Goal: Navigation & Orientation: Find specific page/section

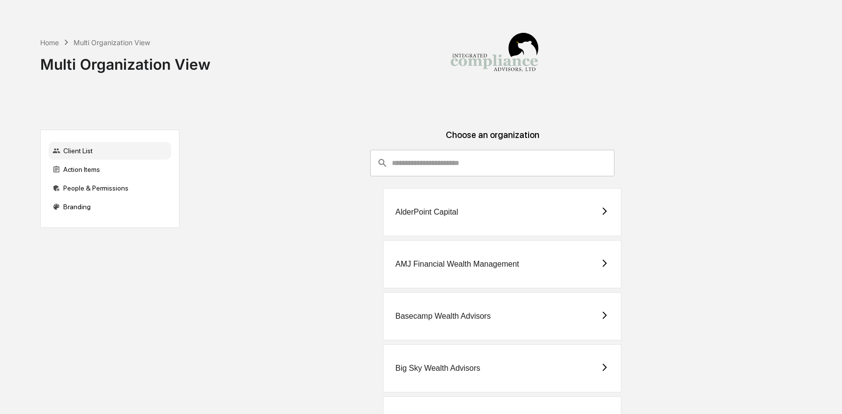
click at [422, 163] on input "consultant-dashboard__filter-organizations-search-bar" at bounding box center [503, 163] width 223 height 26
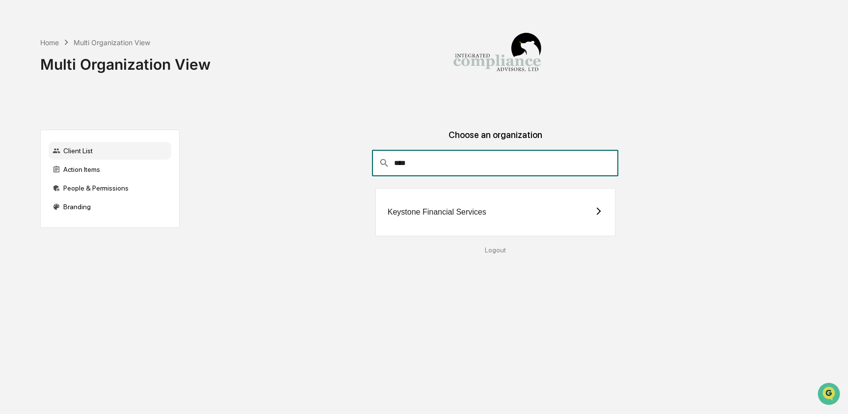
click at [418, 166] on input "****" at bounding box center [506, 163] width 225 height 26
type input "****"
click at [419, 210] on div "Staging- Integrated Compliance Advisors" at bounding box center [459, 212] width 142 height 9
